Goal: Communication & Community: Ask a question

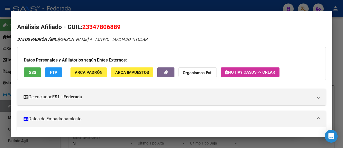
scroll to position [27, 0]
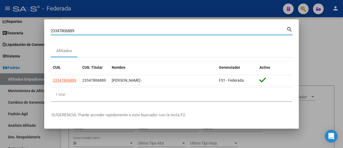
drag, startPoint x: 87, startPoint y: 29, endPoint x: 27, endPoint y: 31, distance: 59.5
click at [27, 31] on div "23347806889 Buscar (apellido, dni, cuil, nro traspaso, cuit, obra social) searc…" at bounding box center [171, 74] width 343 height 148
paste input "7-32317235-3"
type input "27323172353"
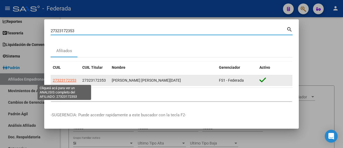
click at [60, 81] on span "27323172353" at bounding box center [65, 80] width 24 height 4
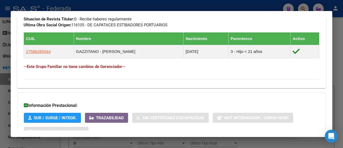
scroll to position [295, 0]
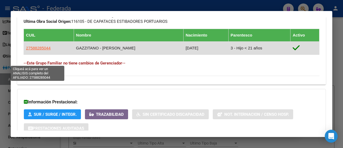
click at [44, 50] on span "27588285044" at bounding box center [38, 48] width 25 height 5
type textarea "27588285044"
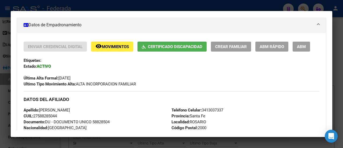
scroll to position [107, 0]
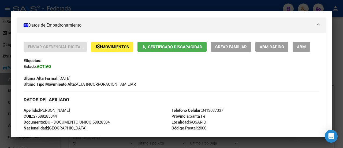
click at [110, 50] on button "remove_red_eye Movimientos" at bounding box center [112, 47] width 42 height 10
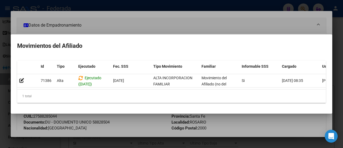
scroll to position [0, 0]
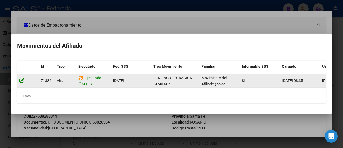
click at [20, 78] on icon at bounding box center [21, 80] width 5 height 5
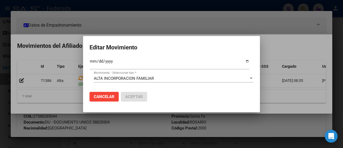
click at [279, 44] on div at bounding box center [171, 74] width 343 height 148
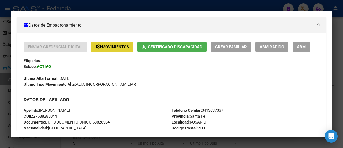
click at [169, 73] on div "Última Alta Formal: [DATE]" at bounding box center [172, 75] width 296 height 12
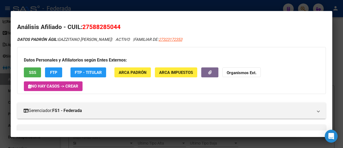
scroll to position [80, 0]
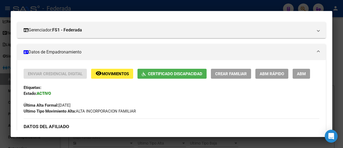
click at [302, 73] on span "ABM" at bounding box center [301, 73] width 9 height 5
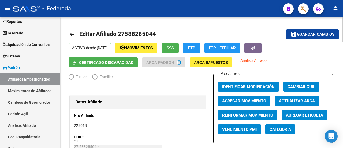
radio input "true"
type input "30-69243266-1"
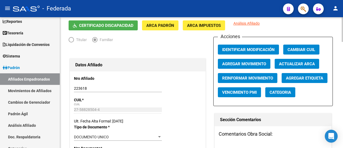
scroll to position [27, 0]
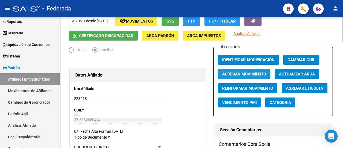
click at [234, 73] on span "Agregar Movimiento" at bounding box center [244, 74] width 44 height 5
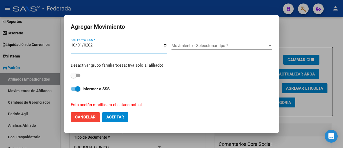
type input "[DATE]"
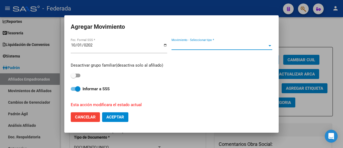
click at [206, 47] on span "Movimiento - Seleccionar tipo *" at bounding box center [219, 45] width 96 height 5
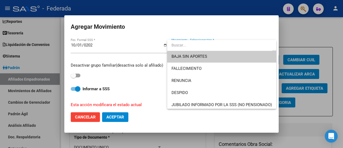
scroll to position [0, 0]
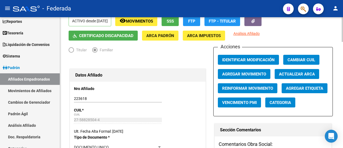
click at [197, 57] on div at bounding box center [138, 61] width 138 height 12
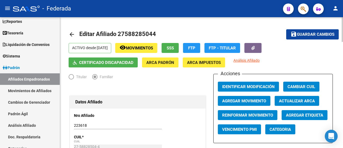
click at [188, 27] on mat-toolbar-row "arrow_back Editar Afiliado 27588285044" at bounding box center [167, 34] width 197 height 17
click at [190, 29] on mat-toolbar-row "arrow_back Editar Afiliado 27588285044" at bounding box center [167, 34] width 197 height 17
click at [23, 81] on link "Afiliados Empadronados" at bounding box center [30, 79] width 60 height 12
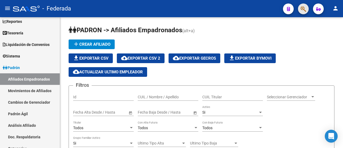
click at [300, 11] on button "button" at bounding box center [303, 8] width 11 height 11
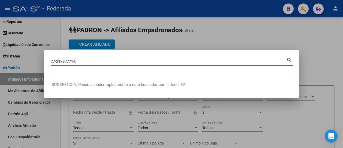
type input "27318927710"
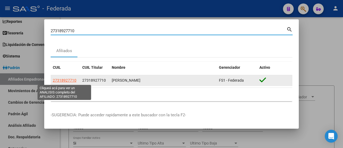
click at [64, 80] on span "27318927710" at bounding box center [65, 80] width 24 height 4
type textarea "27318927710"
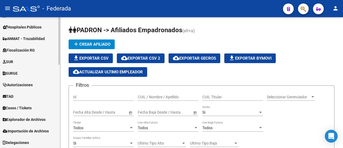
scroll to position [229, 0]
click at [42, 119] on span "Explorador de Archivos" at bounding box center [24, 119] width 43 height 6
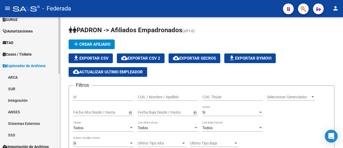
scroll to position [171, 0]
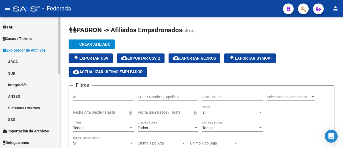
click at [42, 120] on link "SSS" at bounding box center [30, 119] width 60 height 12
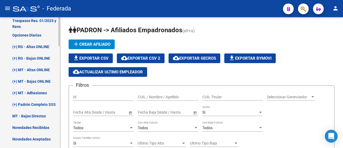
scroll to position [305, 0]
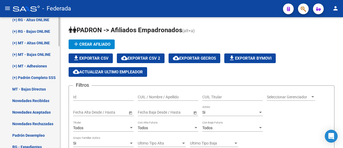
click at [42, 113] on link "Novedades Aceptadas" at bounding box center [30, 112] width 60 height 12
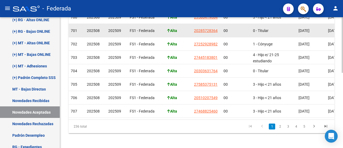
scroll to position [172, 0]
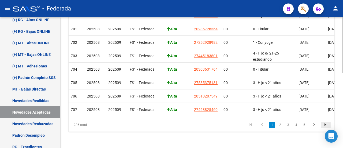
click at [326, 128] on icon "go to last page" at bounding box center [325, 125] width 7 height 6
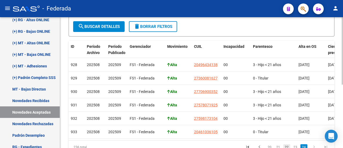
scroll to position [123, 0]
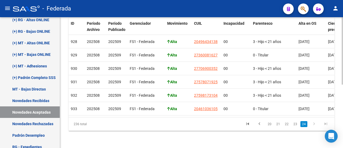
click at [316, 123] on icon "go to next page" at bounding box center [313, 124] width 7 height 6
click at [316, 122] on icon "go to next page" at bounding box center [313, 124] width 7 height 6
click at [295, 125] on link "23" at bounding box center [295, 124] width 7 height 6
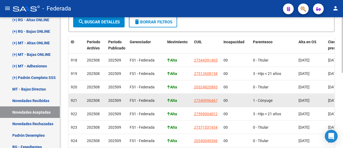
scroll to position [96, 0]
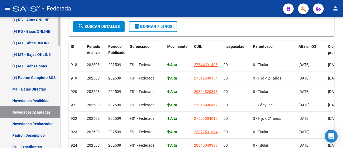
click at [41, 121] on link "Novedades Rechazadas" at bounding box center [30, 124] width 60 height 12
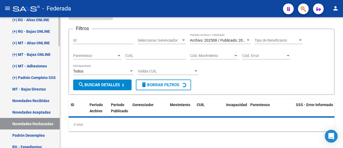
scroll to position [96, 0]
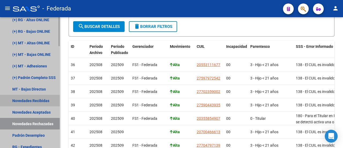
click at [36, 99] on link "Novedades Recibidas" at bounding box center [30, 101] width 60 height 12
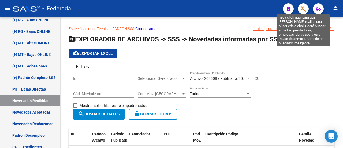
click at [304, 10] on icon "button" at bounding box center [302, 9] width 5 height 6
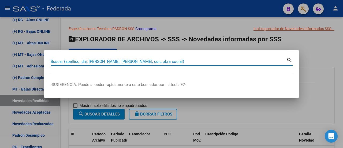
paste input "27-18419289-1"
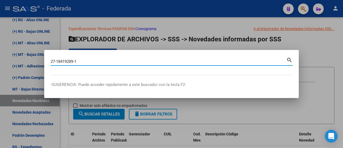
type input "27184192891"
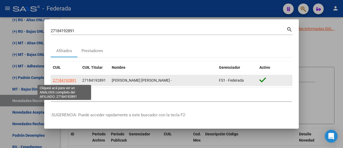
click at [67, 81] on span "27184192891" at bounding box center [65, 80] width 24 height 4
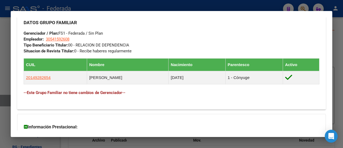
scroll to position [268, 0]
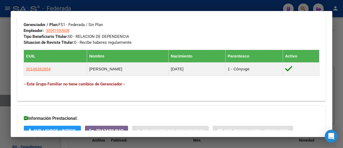
click at [211, 40] on div "DATOS GRUPO FAMILIAR Gerenciador / Plan: FS1 - Federada / Sin Plan Empleador: 3…" at bounding box center [172, 25] width 296 height 39
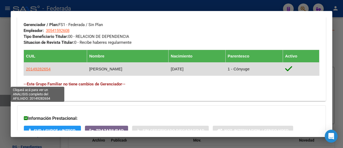
click at [43, 71] on span "20149282654" at bounding box center [38, 68] width 25 height 5
type textarea "20149282654"
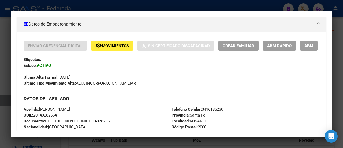
scroll to position [107, 0]
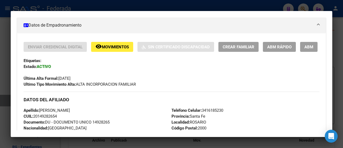
click at [111, 44] on span "Movimientos" at bounding box center [115, 46] width 27 height 5
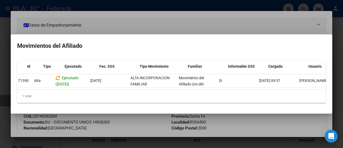
scroll to position [0, 0]
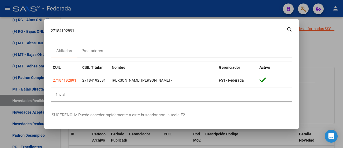
drag, startPoint x: 146, startPoint y: 31, endPoint x: 44, endPoint y: 31, distance: 102.0
click at [44, 31] on div "27184192891 Buscar (apellido, dni, cuil, nro traspaso, cuit, obra social) searc…" at bounding box center [171, 74] width 343 height 148
paste input "-32317235-3"
type input "27323172353"
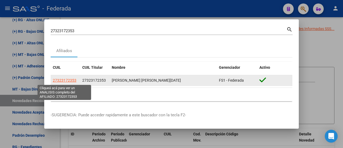
click at [63, 81] on span "27323172353" at bounding box center [65, 80] width 24 height 4
type textarea "27323172353"
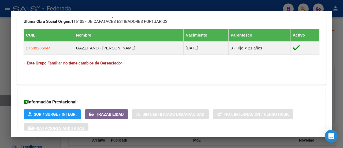
scroll to position [268, 0]
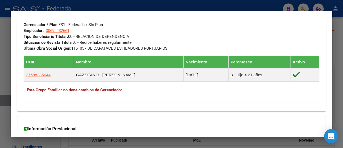
click at [331, 135] on icon "Open Intercom Messenger" at bounding box center [331, 135] width 6 height 7
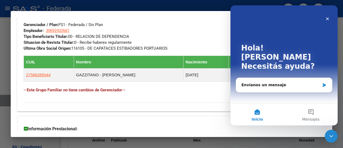
scroll to position [0, 0]
click at [314, 114] on button "Mensajes" at bounding box center [311, 114] width 54 height 21
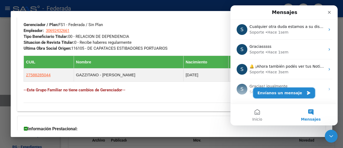
click at [297, 94] on button "Envíanos un mensaje" at bounding box center [284, 92] width 62 height 11
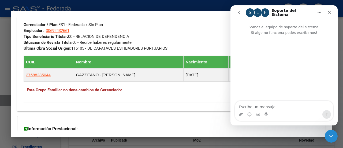
click at [298, 107] on textarea "Escribe un mensaje..." at bounding box center [284, 105] width 98 height 9
type textarea "h"
type textarea "Buenas tardes!, necesito hacer una consulta"
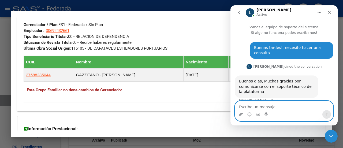
scroll to position [2, 0]
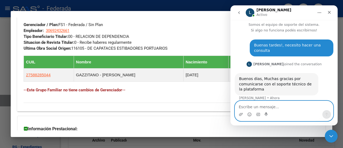
click at [279, 107] on textarea "Escribe un mensaje..." at bounding box center [284, 105] width 98 height 9
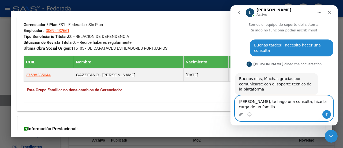
scroll to position [8, 0]
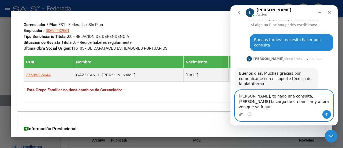
type textarea "[PERSON_NAME], te hago una consulta, [PERSON_NAME] la carga de un familiar y ah…"
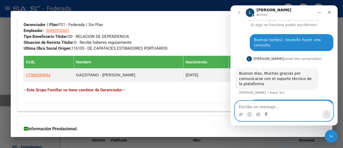
scroll to position [24, 0]
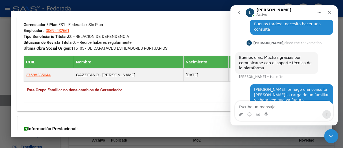
click at [328, 136] on icon "Cerrar Intercom Messenger" at bounding box center [330, 135] width 6 height 6
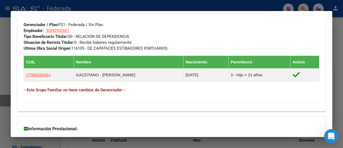
click at [328, 136] on icon "Abrir Intercom Messenger" at bounding box center [330, 135] width 9 height 9
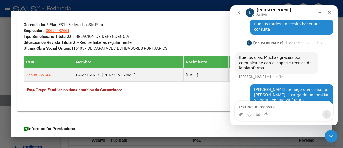
click at [294, 112] on div "Intercom Messenger" at bounding box center [284, 114] width 98 height 9
click at [281, 107] on textarea "Escribe un mensaje..." at bounding box center [284, 105] width 98 height 9
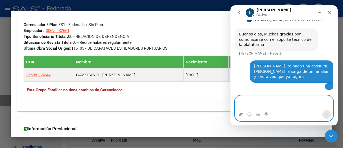
scroll to position [66, 0]
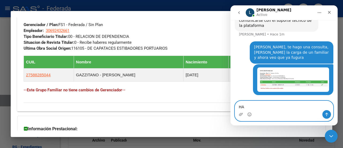
type textarea "H"
type textarea "hasta ahí bien!"
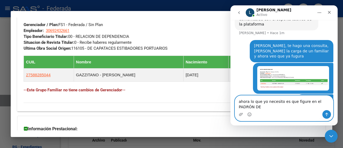
scroll to position [73, 0]
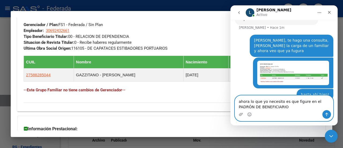
type textarea "ahora lo que yo necesito es que figure en el PADRÓN DE BENEFICIARIOS"
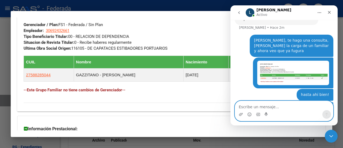
scroll to position [85, 0]
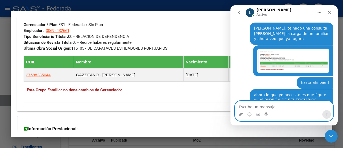
click at [277, 107] on textarea "Escribe un mensaje..." at bounding box center [284, 105] width 98 height 9
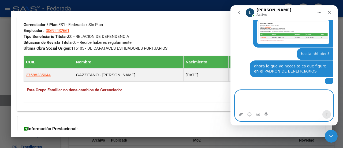
scroll to position [141, 0]
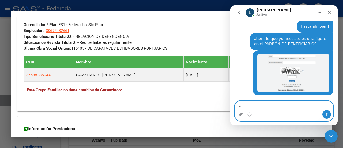
type textarea "Y"
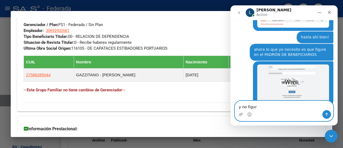
type textarea "y no figura"
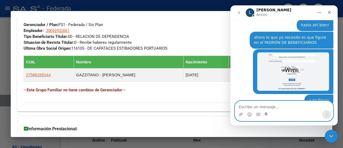
click at [292, 105] on textarea "Escribe un mensaje..." at bounding box center [284, 105] width 98 height 9
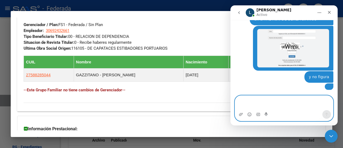
scroll to position [192, 0]
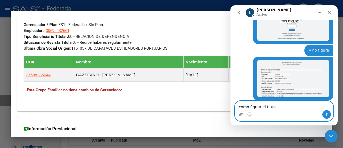
type textarea "como figura el titular"
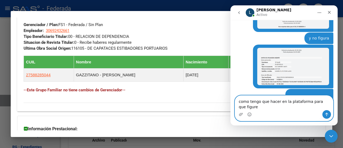
type textarea "como tengo que hacer en la plataforma para que figure ?"
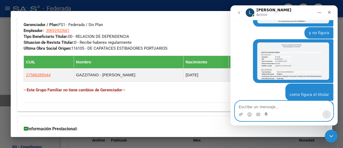
scroll to position [221, 0]
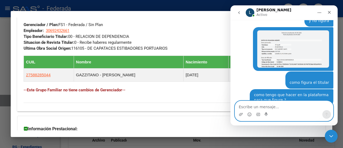
click at [272, 105] on textarea "Escribe un mensaje..." at bounding box center [284, 105] width 98 height 9
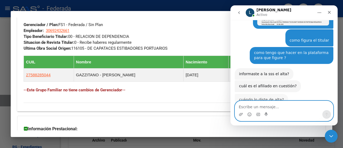
scroll to position [262, 0]
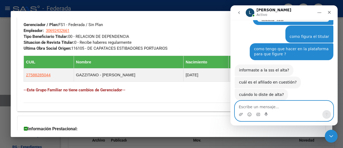
click at [261, 108] on textarea "Escribe un mensaje..." at bounding box center [284, 105] width 98 height 9
paste textarea "GAZZITANO [PERSON_NAME]"
paste textarea "27-58828504-4"
type textarea "GAZZITANO [PERSON_NAME] 27-58828504-4"
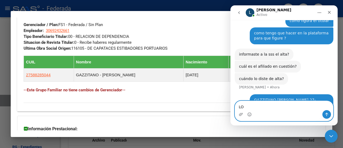
type textarea "L"
type textarea "lo procesé el 16/09"
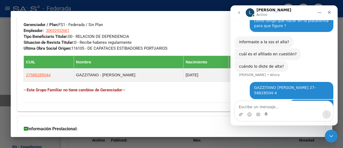
click at [319, 12] on icon "Inicio" at bounding box center [319, 12] width 4 height 4
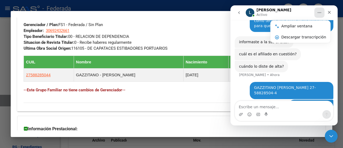
click at [205, 35] on div "DATOS GRUPO FAMILIAR Gerenciador / Plan: FS1 - Federada / Sin Plan Empleador: 3…" at bounding box center [172, 28] width 296 height 45
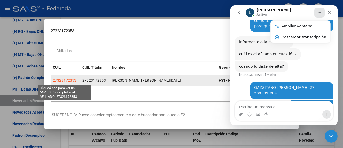
click at [63, 82] on span "27323172353" at bounding box center [65, 80] width 24 height 4
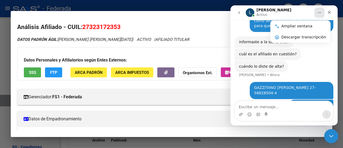
click at [334, 137] on div "Cerrar Intercom Messenger" at bounding box center [330, 135] width 13 height 13
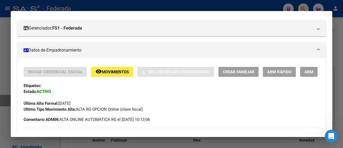
scroll to position [107, 0]
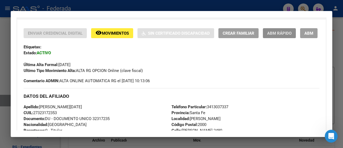
click at [280, 34] on span "ABM Rápido" at bounding box center [279, 33] width 24 height 5
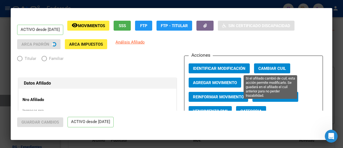
radio input "true"
type input "30-69243266-1"
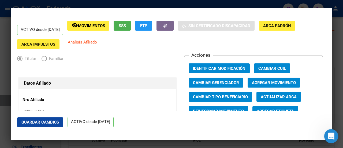
click at [329, 140] on div "Abrir Intercom Messenger" at bounding box center [330, 135] width 18 height 18
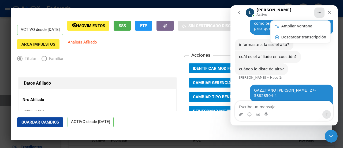
scroll to position [290, 0]
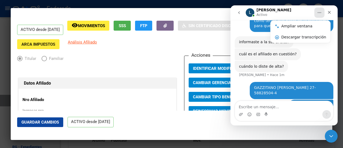
click at [286, 107] on textarea "Escribe un mensaje..." at bounding box center [284, 105] width 98 height 9
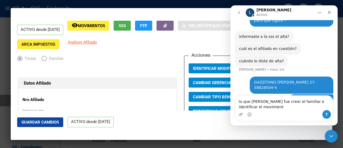
type textarea "lo que [PERSON_NAME] fue crear el familiar e identificar el movimiento"
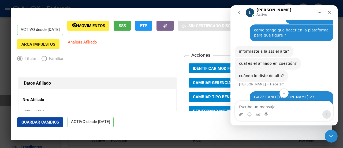
scroll to position [307, 0]
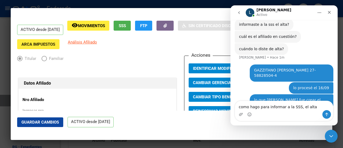
type textarea "como hago para informar a la SSS, el alta?"
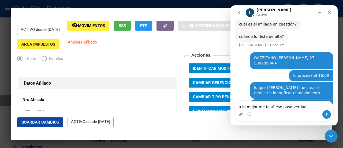
type textarea "a lo mejor me faltó ese paso verdad?"
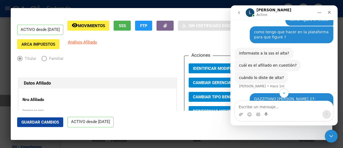
scroll to position [278, 0]
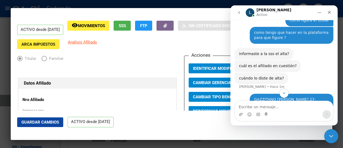
click at [327, 134] on icon "Cerrar Intercom Messenger" at bounding box center [330, 135] width 6 height 6
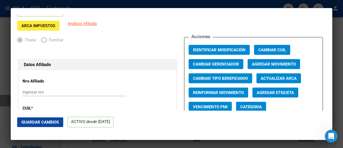
scroll to position [27, 0]
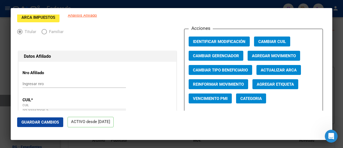
click at [253, 57] on span "Agregar Movimiento" at bounding box center [274, 55] width 44 height 5
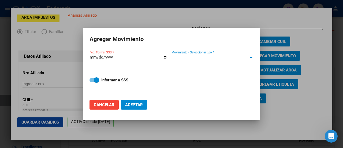
click at [252, 57] on div at bounding box center [251, 58] width 5 height 4
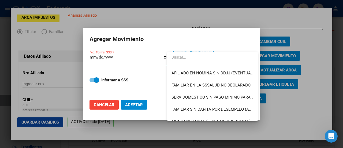
scroll to position [295, 0]
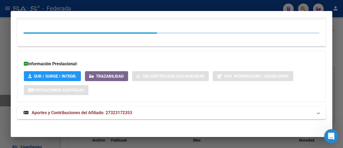
click at [328, 137] on icon "Abrir Intercom Messenger" at bounding box center [330, 135] width 9 height 9
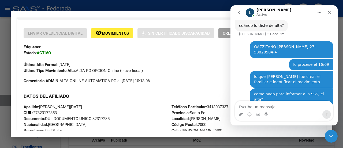
scroll to position [332, 0]
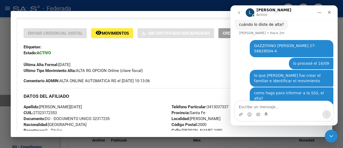
click at [274, 108] on textarea "Escribe un mensaje..." at bounding box center [284, 105] width 98 height 9
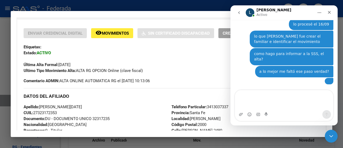
scroll to position [388, 0]
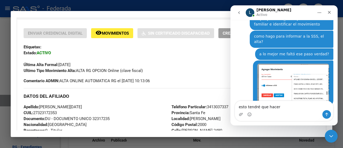
type textarea "esto tendré que hacer?"
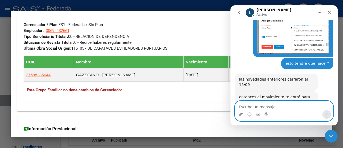
scroll to position [435, 0]
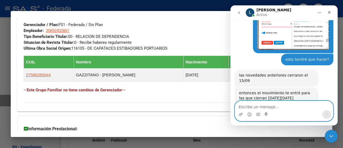
click at [275, 108] on textarea "Escribe un mensaje..." at bounding box center [284, 105] width 98 height 9
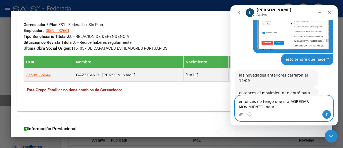
scroll to position [441, 0]
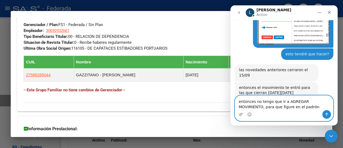
type textarea "entonces no tengo que ir a AGREGAR MOVIMIENTO, para que figure en el padrón?"
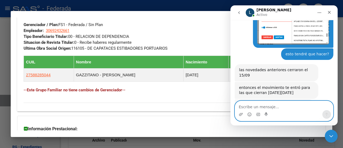
scroll to position [456, 0]
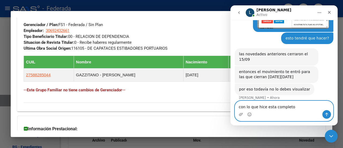
type textarea "con lo que hice esta completo?"
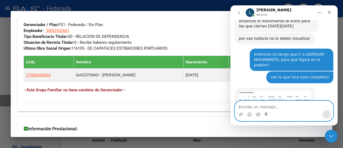
scroll to position [507, 0]
click at [276, 106] on textarea "Escribe un mensaje..." at bounding box center [284, 105] width 98 height 9
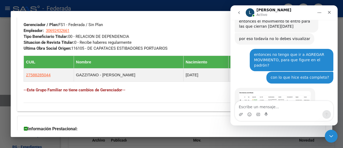
click at [293, 91] on img "Ludmila dice…" at bounding box center [275, 98] width 72 height 15
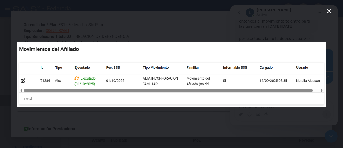
scroll to position [0, 0]
click at [12, 12] on div "Intercom Messenger" at bounding box center [171, 74] width 343 height 148
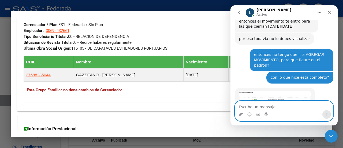
click at [276, 108] on textarea "Escribe un mensaje..." at bounding box center [284, 105] width 98 height 9
type textarea "Genial vamoss!!!"
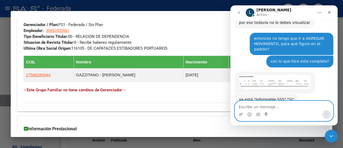
click at [276, 107] on textarea "Escribe un mensaje..." at bounding box center [284, 105] width 98 height 9
type textarea "te agradezco"
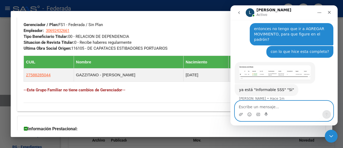
scroll to position [535, 0]
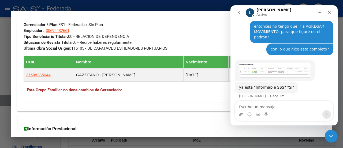
click at [187, 33] on div "DATOS GRUPO FAMILIAR Gerenciador / Plan: FS1 - Federada / Sin Plan Empleador: 3…" at bounding box center [172, 28] width 296 height 45
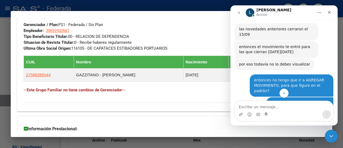
scroll to position [454, 0]
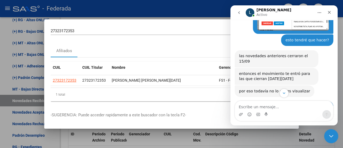
click at [330, 136] on icon "Cerrar Intercom Messenger" at bounding box center [330, 135] width 6 height 6
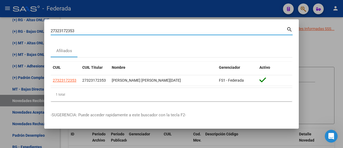
drag, startPoint x: 82, startPoint y: 32, endPoint x: 36, endPoint y: 33, distance: 45.8
click at [36, 33] on div "27323172353 Buscar (apellido, dni, cuil, nro traspaso, cuit, obra social) searc…" at bounding box center [171, 74] width 343 height 148
type input "27318927710"
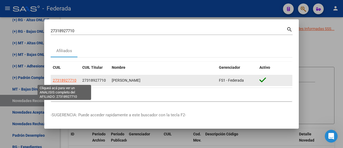
click at [64, 81] on span "27318927710" at bounding box center [65, 80] width 24 height 4
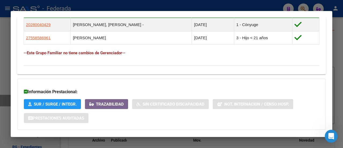
scroll to position [321, 0]
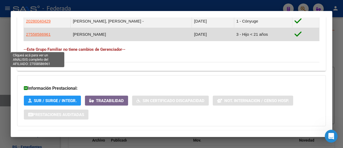
click at [42, 36] on span "27558586961" at bounding box center [38, 34] width 25 height 5
type textarea "27558586961"
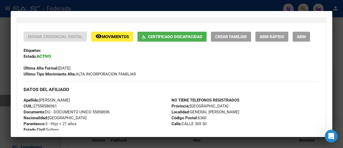
scroll to position [80, 0]
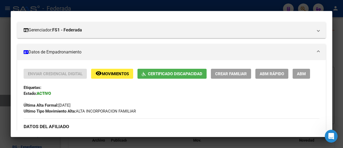
click at [119, 77] on button "remove_red_eye Movimientos" at bounding box center [112, 74] width 42 height 10
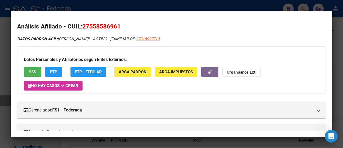
scroll to position [0, 0]
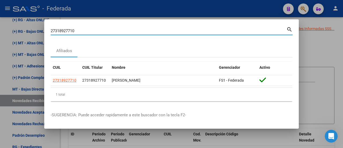
drag, startPoint x: 85, startPoint y: 31, endPoint x: 20, endPoint y: 32, distance: 64.3
click at [20, 32] on div "27318927710 Buscar (apellido, dni, cuil, nro traspaso, cuit, obra social) searc…" at bounding box center [171, 74] width 343 height 148
paste input "0-31586749-6"
type input "20315867496"
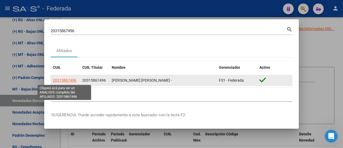
click at [60, 81] on span "20315867496" at bounding box center [65, 80] width 24 height 4
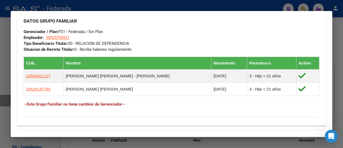
scroll to position [268, 0]
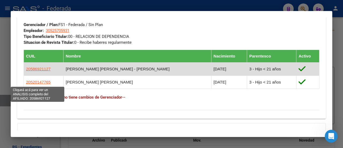
click at [41, 71] on span "20586921127" at bounding box center [38, 68] width 25 height 5
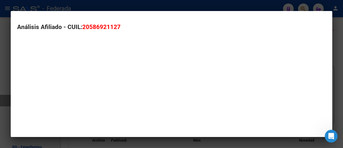
type textarea "20586921127"
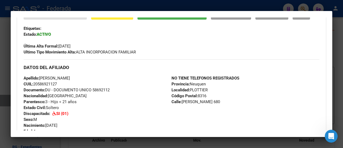
scroll to position [107, 0]
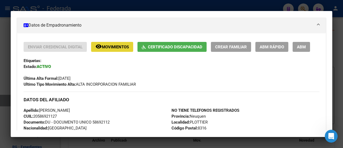
click at [119, 47] on span "Movimientos" at bounding box center [115, 46] width 27 height 5
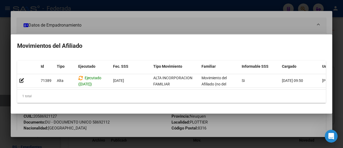
click at [191, 47] on h2 "Movimientos del Afiliado" at bounding box center [171, 46] width 309 height 10
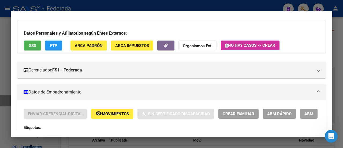
scroll to position [0, 0]
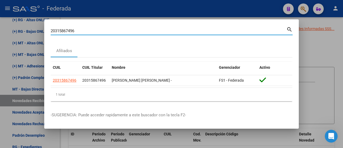
drag, startPoint x: 87, startPoint y: 32, endPoint x: 14, endPoint y: 29, distance: 73.4
click at [14, 29] on div "20315867496 Buscar (apellido, dni, cuil, nro traspaso, cuit, obra social) searc…" at bounding box center [171, 74] width 343 height 148
paste input "7-18419289-1"
type input "27184192891"
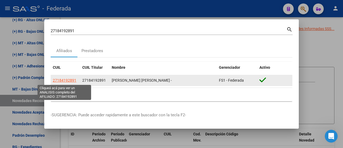
click at [69, 80] on span "27184192891" at bounding box center [65, 80] width 24 height 4
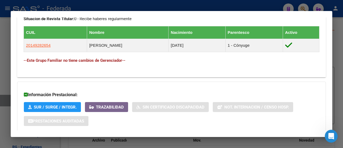
scroll to position [295, 0]
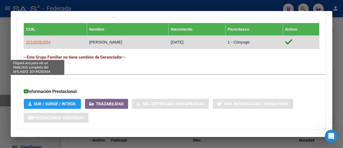
click at [42, 44] on span "20149282654" at bounding box center [38, 42] width 25 height 5
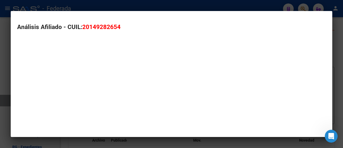
type textarea "20149282654"
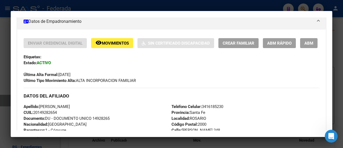
scroll to position [80, 0]
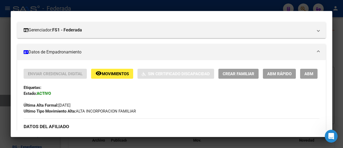
click at [111, 71] on span "Movimientos" at bounding box center [115, 73] width 27 height 5
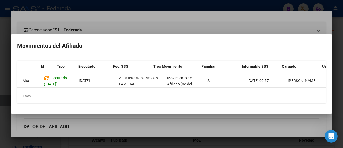
scroll to position [0, 0]
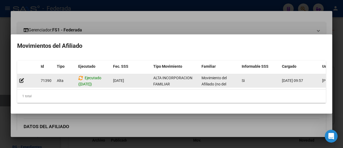
click at [88, 78] on div "Ejecutado ([DATE])" at bounding box center [93, 80] width 31 height 11
click at [61, 78] on span "Alta" at bounding box center [60, 80] width 7 height 4
click at [217, 82] on span "Movimiento del Afiliado (no del grupo)" at bounding box center [213, 84] width 25 height 17
click at [268, 79] on div "Si" at bounding box center [260, 80] width 36 height 6
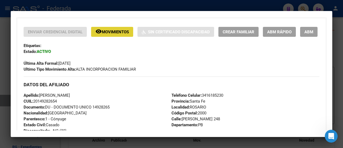
scroll to position [134, 0]
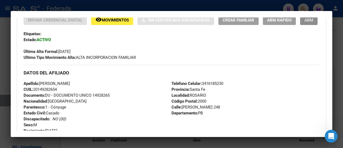
click at [304, 22] on span "ABM" at bounding box center [308, 20] width 9 height 5
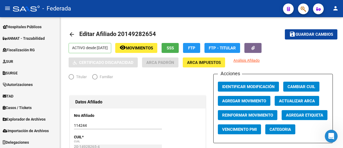
scroll to position [229, 0]
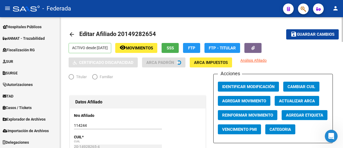
radio input "true"
type input "30-54159260-8"
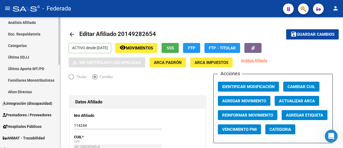
scroll to position [68, 0]
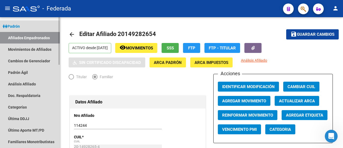
click at [34, 36] on link "Afiliados Empadronados" at bounding box center [30, 38] width 60 height 12
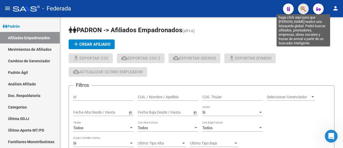
click at [305, 8] on icon "button" at bounding box center [302, 9] width 5 height 6
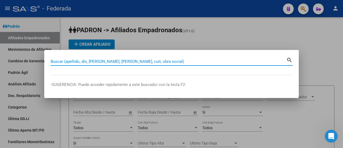
paste input "20-29552597-6"
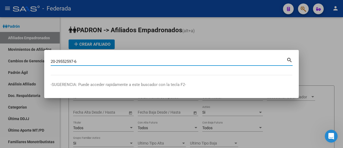
type input "20295525976"
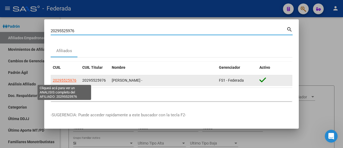
click at [62, 79] on span "20295525976" at bounding box center [65, 80] width 24 height 4
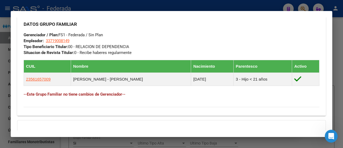
scroll to position [268, 0]
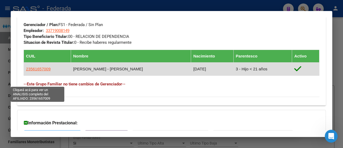
click at [39, 71] on span "23561657009" at bounding box center [38, 68] width 25 height 5
type textarea "23561657009"
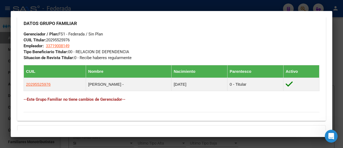
scroll to position [134, 0]
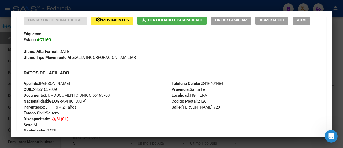
click at [104, 23] on button "remove_red_eye Movimientos" at bounding box center [112, 20] width 42 height 10
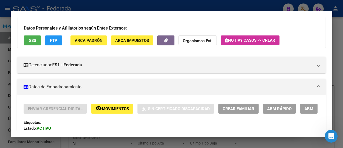
scroll to position [0, 0]
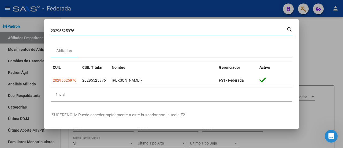
drag, startPoint x: 85, startPoint y: 30, endPoint x: 44, endPoint y: 30, distance: 40.7
click at [44, 30] on mat-dialog-content "20295525976 Buscar (apellido, dni, cuil, [PERSON_NAME], cuit, obra social) sear…" at bounding box center [171, 66] width 254 height 80
paste input "7-31918535-1"
type input "27319185351"
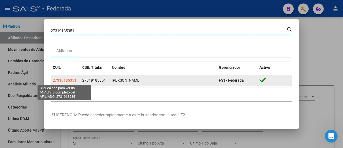
click at [60, 80] on span "27319185351" at bounding box center [65, 80] width 24 height 4
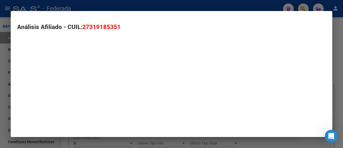
type textarea "27319185351"
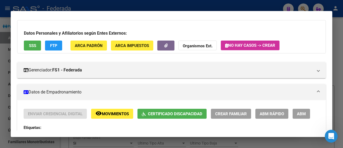
scroll to position [27, 0]
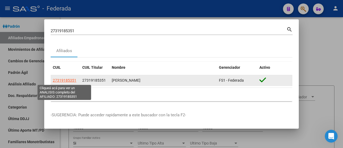
click at [65, 80] on span "27319185351" at bounding box center [65, 80] width 24 height 4
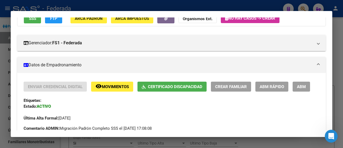
scroll to position [54, 0]
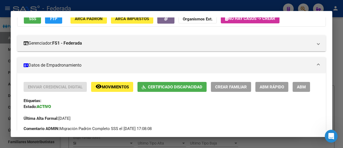
click at [107, 85] on span "Movimientos" at bounding box center [115, 86] width 27 height 5
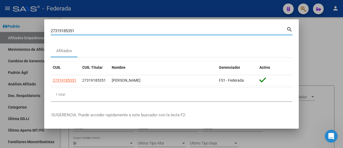
drag, startPoint x: 80, startPoint y: 31, endPoint x: 41, endPoint y: 31, distance: 38.8
click at [41, 31] on div "27319185351 Buscar (apellido, dni, cuil, nro traspaso, cuit, obra social) searc…" at bounding box center [171, 74] width 343 height 148
paste input "0-34541493-3"
type input "20345414933"
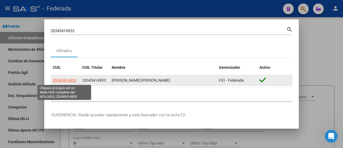
click at [66, 80] on span "20345414933" at bounding box center [65, 80] width 24 height 4
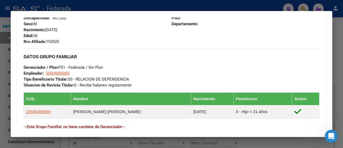
scroll to position [241, 0]
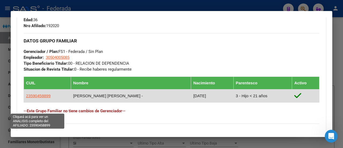
click at [36, 98] on span "23590458899" at bounding box center [38, 95] width 25 height 5
type textarea "23590458899"
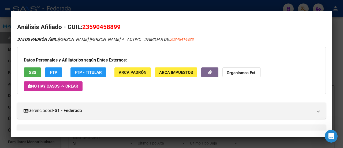
scroll to position [107, 0]
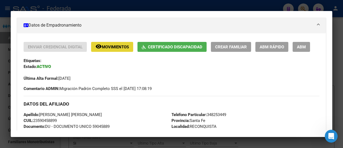
click at [118, 46] on span "Movimientos" at bounding box center [115, 46] width 27 height 5
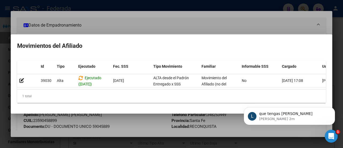
scroll to position [0, 0]
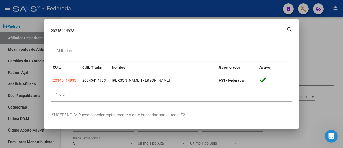
drag, startPoint x: 85, startPoint y: 30, endPoint x: 31, endPoint y: 33, distance: 54.5
click at [31, 33] on div "20345414933 Buscar (apellido, dni, cuil, nro traspaso, cuit, obra social) searc…" at bounding box center [171, 74] width 343 height 148
paste input "7-29734024-2"
type input "27297340242"
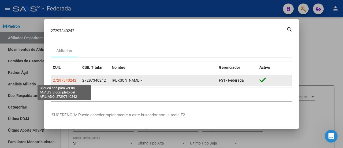
click at [63, 80] on span "27297340242" at bounding box center [65, 80] width 24 height 4
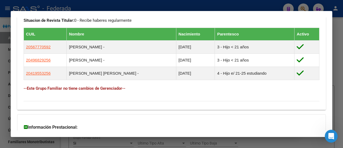
scroll to position [295, 0]
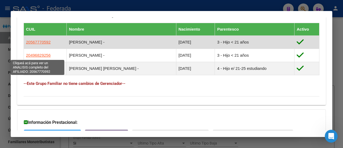
click at [37, 44] on span "20567770592" at bounding box center [38, 42] width 25 height 5
type textarea "20567770592"
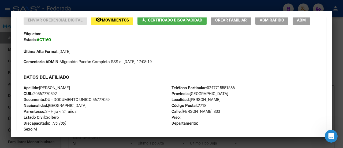
scroll to position [161, 0]
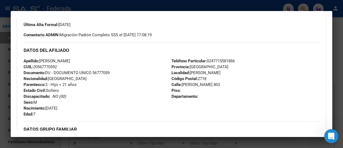
click at [332, 134] on icon "Abrir Intercom Messenger" at bounding box center [330, 135] width 9 height 9
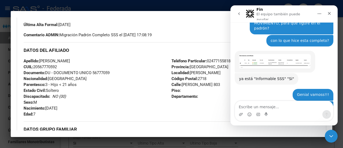
scroll to position [551, 0]
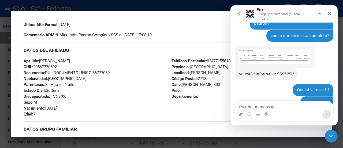
click at [288, 109] on textarea "Escribe un mensaje..." at bounding box center [284, 105] width 98 height 9
type textarea "g"
type textarea "Gracias, igualmente!"
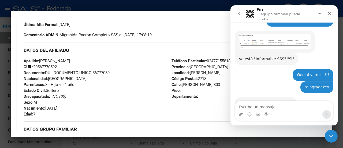
scroll to position [567, 0]
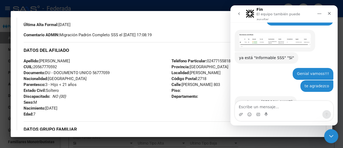
click at [332, 134] on icon "Cerrar Intercom Messenger" at bounding box center [330, 135] width 6 height 6
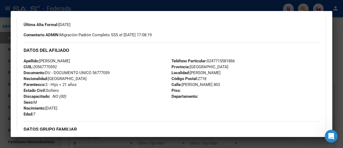
click at [112, 47] on h3 "DATOS DEL AFILIADO" at bounding box center [172, 50] width 296 height 6
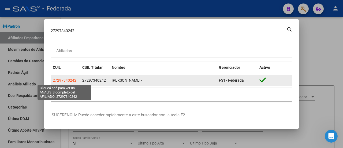
click at [69, 80] on span "27297340242" at bounding box center [65, 80] width 24 height 4
type textarea "27297340242"
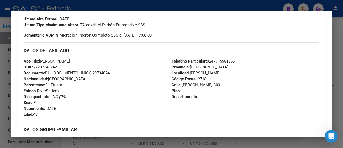
scroll to position [161, 0]
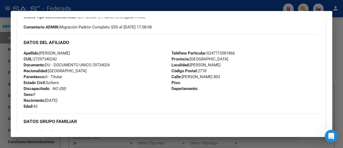
click at [184, 30] on div "Enviar Credencial Digital remove_red_eye Movimientos Sin Certificado Discapacid…" at bounding box center [172, 2] width 296 height 55
click at [194, 46] on div "Enviar Credencial Digital remove_red_eye Movimientos Sin Certificado Discapacid…" at bounding box center [172, 102] width 296 height 255
click at [190, 30] on div "Enviar Credencial Digital remove_red_eye Movimientos Sin Certificado Discapacid…" at bounding box center [172, 2] width 296 height 55
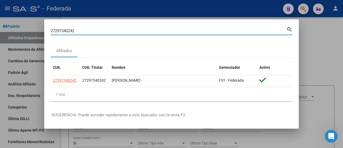
drag, startPoint x: 94, startPoint y: 30, endPoint x: 26, endPoint y: 27, distance: 68.1
click at [26, 27] on div "27297340242 Buscar (apellido, dni, cuil, nro traspaso, cuit, obra social) searc…" at bounding box center [171, 74] width 343 height 148
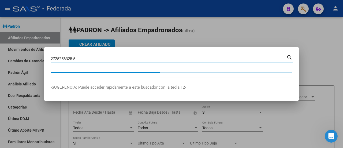
drag, startPoint x: 81, startPoint y: 58, endPoint x: 30, endPoint y: 56, distance: 50.9
click at [30, 56] on div "2725256325-5 Buscar (apellido, dni, cuil, [PERSON_NAME], cuit, obra social) sea…" at bounding box center [171, 74] width 343 height 148
type input "27296906498"
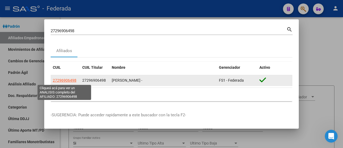
click at [63, 81] on span "27296906498" at bounding box center [65, 80] width 24 height 4
type textarea "27296906498"
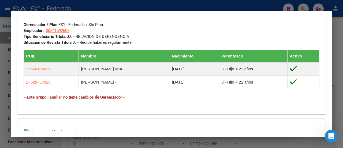
scroll to position [241, 0]
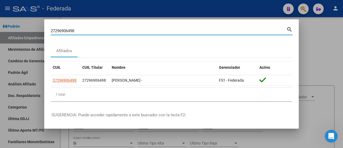
drag, startPoint x: 81, startPoint y: 31, endPoint x: 42, endPoint y: 31, distance: 38.6
click at [42, 31] on div "27296906498 Buscar (apellido, dni, cuil, nro traspaso, cuit, obra social) searc…" at bounding box center [171, 74] width 343 height 148
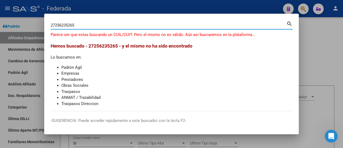
drag, startPoint x: 82, startPoint y: 25, endPoint x: 43, endPoint y: 25, distance: 39.6
click at [43, 25] on div "27256235265 Buscar (apellido, dni, cuil, [PERSON_NAME], cuit, obra social) sear…" at bounding box center [171, 74] width 343 height 148
type input "27-256253625-5"
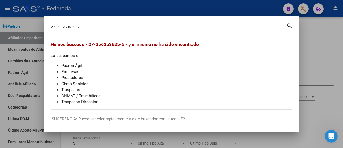
drag, startPoint x: 89, startPoint y: 28, endPoint x: 48, endPoint y: 32, distance: 40.9
click at [48, 32] on mat-dialog-content "27-256253625-5 Buscar (apellido, dni, cuil, nro traspaso, cuit, obra social) se…" at bounding box center [171, 65] width 254 height 87
type input "2"
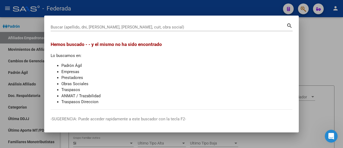
click at [211, 43] on h3 "Hemos buscado - - y el mismo no ha sido encontrado" at bounding box center [172, 44] width 242 height 7
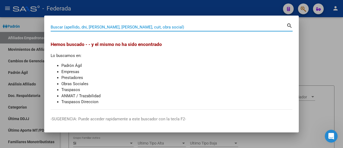
click at [120, 26] on input "Buscar (apellido, dni, [PERSON_NAME], [PERSON_NAME], cuit, obra social)" at bounding box center [169, 27] width 236 height 5
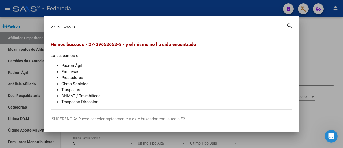
type input "27296526528"
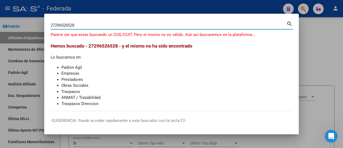
drag, startPoint x: 84, startPoint y: 26, endPoint x: 14, endPoint y: 26, distance: 69.4
click at [14, 26] on div "27296526528 Buscar (apellido, dni, cuil, [PERSON_NAME], cuit, obra social) sear…" at bounding box center [171, 74] width 343 height 148
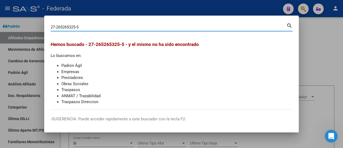
click at [206, 69] on li "Empresas" at bounding box center [176, 72] width 231 height 6
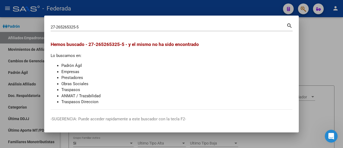
click at [160, 75] on li "Prestadores" at bounding box center [176, 77] width 231 height 6
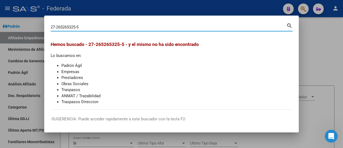
drag, startPoint x: 86, startPoint y: 27, endPoint x: 41, endPoint y: 23, distance: 45.7
click at [41, 23] on div "27-265265325-5 Buscar (apellido, dni, cuil, nro traspaso, cuit, obra social) se…" at bounding box center [171, 74] width 343 height 148
type input "27256253625"
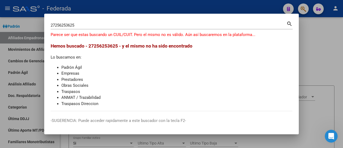
click at [105, 66] on li "Padrón Ágil" at bounding box center [176, 67] width 231 height 6
click at [139, 49] on h3 "Hemos buscado - 27256253625 - y el mismo no ha sido encontrado" at bounding box center [172, 45] width 242 height 7
click at [149, 62] on div "Hemos buscado - 27256253625 - y el mismo no ha sido encontrado Lo buscamos en: …" at bounding box center [172, 74] width 242 height 64
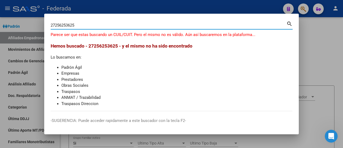
click at [78, 27] on input "27256253625" at bounding box center [169, 25] width 236 height 5
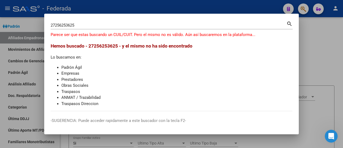
drag, startPoint x: 110, startPoint y: 65, endPoint x: 108, endPoint y: 61, distance: 4.3
click at [110, 65] on li "Padrón Ágil" at bounding box center [176, 67] width 231 height 6
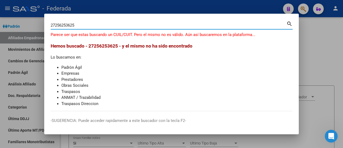
drag, startPoint x: 82, startPoint y: 26, endPoint x: 45, endPoint y: 27, distance: 37.5
click at [45, 27] on mat-dialog-content "27256253625 Buscar (apellido, dni, cuil, [PERSON_NAME], cuit, obra social) sear…" at bounding box center [171, 65] width 254 height 91
type input "27256235265"
drag, startPoint x: 80, startPoint y: 25, endPoint x: 42, endPoint y: 25, distance: 37.8
click at [42, 25] on div "27256235265 Buscar (apellido, dni, cuil, [PERSON_NAME], cuit, obra social) sear…" at bounding box center [171, 74] width 343 height 148
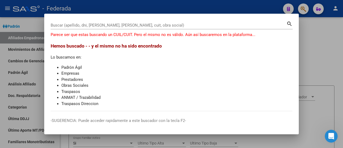
click at [127, 93] on li "Traspasos" at bounding box center [176, 91] width 231 height 6
click at [189, 75] on li "Empresas" at bounding box center [176, 73] width 231 height 6
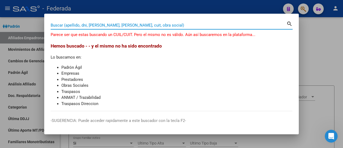
click at [112, 25] on input "Buscar (apellido, dni, [PERSON_NAME], [PERSON_NAME], cuit, obra social)" at bounding box center [169, 25] width 236 height 5
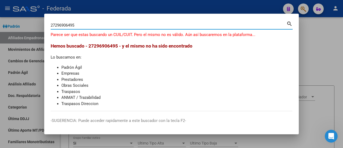
click at [108, 70] on li "Empresas" at bounding box center [176, 73] width 231 height 6
drag, startPoint x: 86, startPoint y: 25, endPoint x: 0, endPoint y: 26, distance: 85.7
click at [0, 26] on div "27296906495 Buscar (apellido, dni, cuil, [PERSON_NAME], cuit, obra social) sear…" at bounding box center [171, 74] width 343 height 148
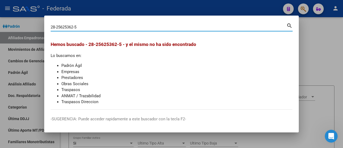
drag, startPoint x: 81, startPoint y: 26, endPoint x: 50, endPoint y: 27, distance: 31.9
click at [50, 27] on mat-dialog-content "28-25625362-5 Buscar (apellido, dni, cuil, nro traspaso, cuit, obra social) sea…" at bounding box center [171, 65] width 254 height 87
type input "[PHONE_NUMBER]"
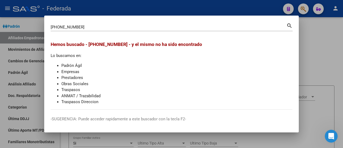
click at [247, 32] on div "[PHONE_NUMBER] Buscar (apellido, dni, cuil, [PERSON_NAME], cuit, obra social) s…" at bounding box center [172, 29] width 242 height 14
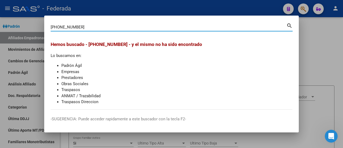
drag, startPoint x: 82, startPoint y: 28, endPoint x: 36, endPoint y: 26, distance: 46.4
click at [36, 26] on div "[PHONE_NUMBER] Buscar (apellido, dni, cuil, nro traspaso, cuit, obra social) se…" at bounding box center [171, 74] width 343 height 148
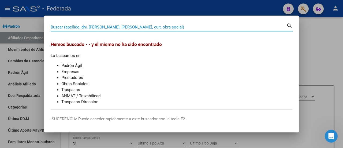
click at [60, 27] on input "Buscar (apellido, dni, [PERSON_NAME], [PERSON_NAME], cuit, obra social)" at bounding box center [169, 27] width 236 height 5
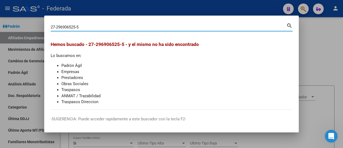
drag, startPoint x: 85, startPoint y: 26, endPoint x: 37, endPoint y: 26, distance: 47.7
click at [37, 26] on div "27-296906525-5 Buscar (apellido, dni, cuil, nro traspaso, cuit, obra social) se…" at bounding box center [171, 74] width 343 height 148
click at [92, 27] on input "27-275256236-5" at bounding box center [169, 27] width 236 height 5
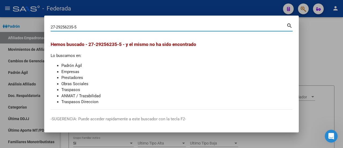
type input "27292562355"
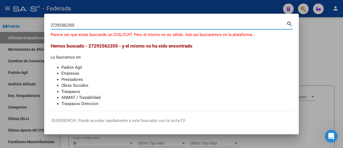
drag, startPoint x: 83, startPoint y: 26, endPoint x: 34, endPoint y: 21, distance: 49.2
click at [34, 21] on div "27292562355 Buscar (apellido, dni, cuil, [PERSON_NAME], cuit, obra social) sear…" at bounding box center [171, 74] width 343 height 148
type input "m"
type input "[PERSON_NAME]"
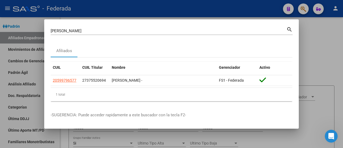
click at [123, 47] on div "Afiliados" at bounding box center [172, 50] width 242 height 13
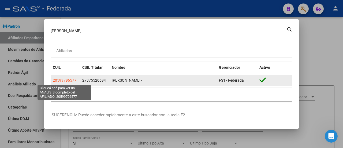
click at [67, 81] on span "20599796577" at bounding box center [65, 80] width 24 height 4
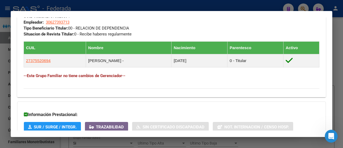
scroll to position [295, 0]
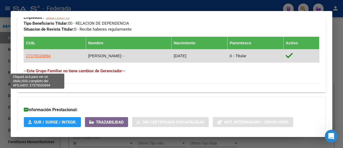
click at [43, 58] on span "27375520694" at bounding box center [38, 55] width 25 height 5
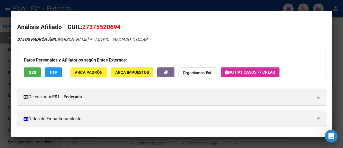
click at [187, 57] on h3 "Datos Personales y Afiliatorios según Entes Externos:" at bounding box center [171, 60] width 295 height 6
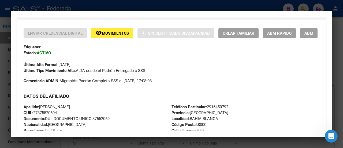
scroll to position [27, 0]
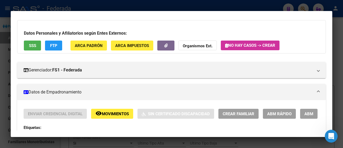
click at [159, 27] on div "Datos Personales y Afiliatorios según Entes Externos: SSS FTP ARCA Padrón ARCA …" at bounding box center [171, 36] width 309 height 33
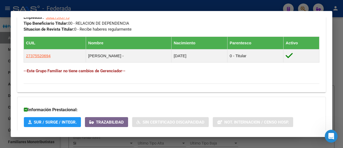
click at [159, 27] on div "DATOS GRUPO FAMILIAR Gerenciador / Plan: FS1 - Federada / Sin Plan CUIL Titular…" at bounding box center [172, 9] width 296 height 45
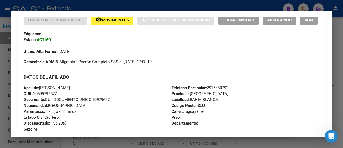
scroll to position [107, 0]
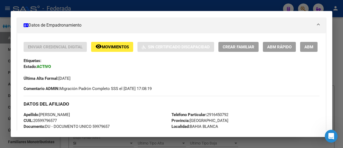
click at [200, 81] on div "Última Alta Formal: [DATE]" at bounding box center [172, 75] width 296 height 12
click at [196, 80] on div "Enviar Credencial Digital remove_red_eye Movimientos Sin Certificado Discapacid…" at bounding box center [172, 61] width 296 height 39
click at [192, 81] on div "Última Alta Formal: [DATE]" at bounding box center [172, 75] width 296 height 12
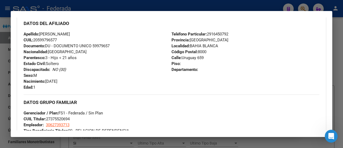
scroll to position [268, 0]
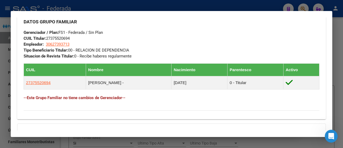
click at [193, 57] on div "DATOS GRUPO FAMILIAR Gerenciador / Plan: FS1 - Federada / Sin Plan CUIL Titular…" at bounding box center [172, 36] width 296 height 45
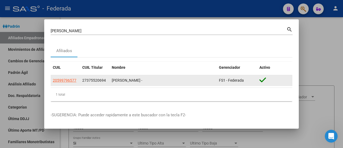
click at [59, 84] on datatable-body-cell "20599796577" at bounding box center [65, 80] width 29 height 10
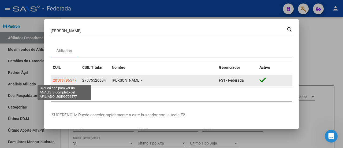
click at [59, 81] on span "20599796577" at bounding box center [65, 80] width 24 height 4
type textarea "20599796577"
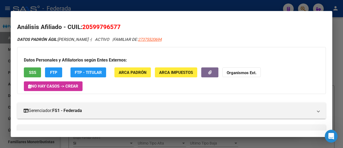
click at [179, 84] on div "Datos Personales y Afiliatorios según Entes Externos: SSS FTP FTP - Titular ARC…" at bounding box center [171, 70] width 309 height 47
click at [226, 28] on h2 "Análisis Afiliado - CUIL: 20599796577" at bounding box center [171, 26] width 309 height 9
